Goal: Navigation & Orientation: Go to known website

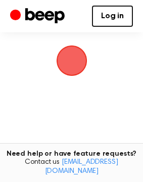
scroll to position [88, 0]
click at [67, 65] on span "button" at bounding box center [72, 61] width 57 height 57
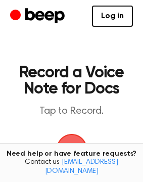
click at [64, 139] on span "button" at bounding box center [72, 149] width 45 height 45
